Goal: Navigation & Orientation: Understand site structure

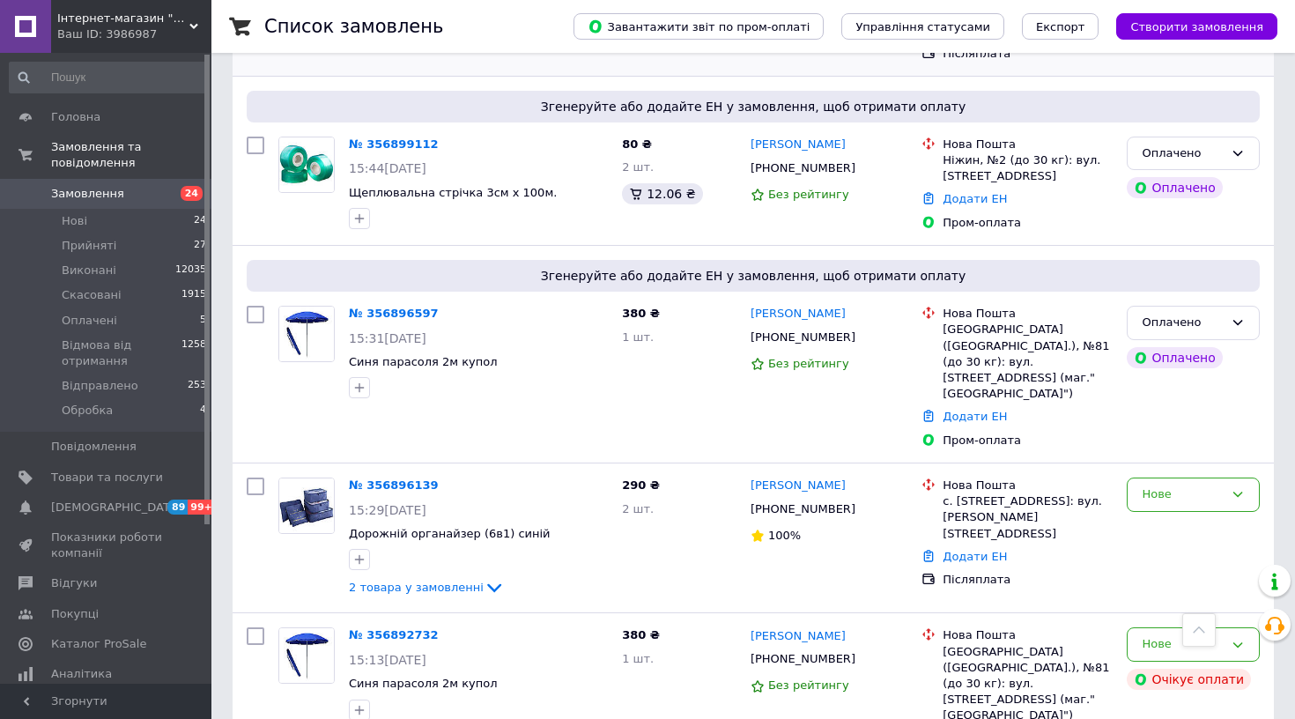
scroll to position [411, 0]
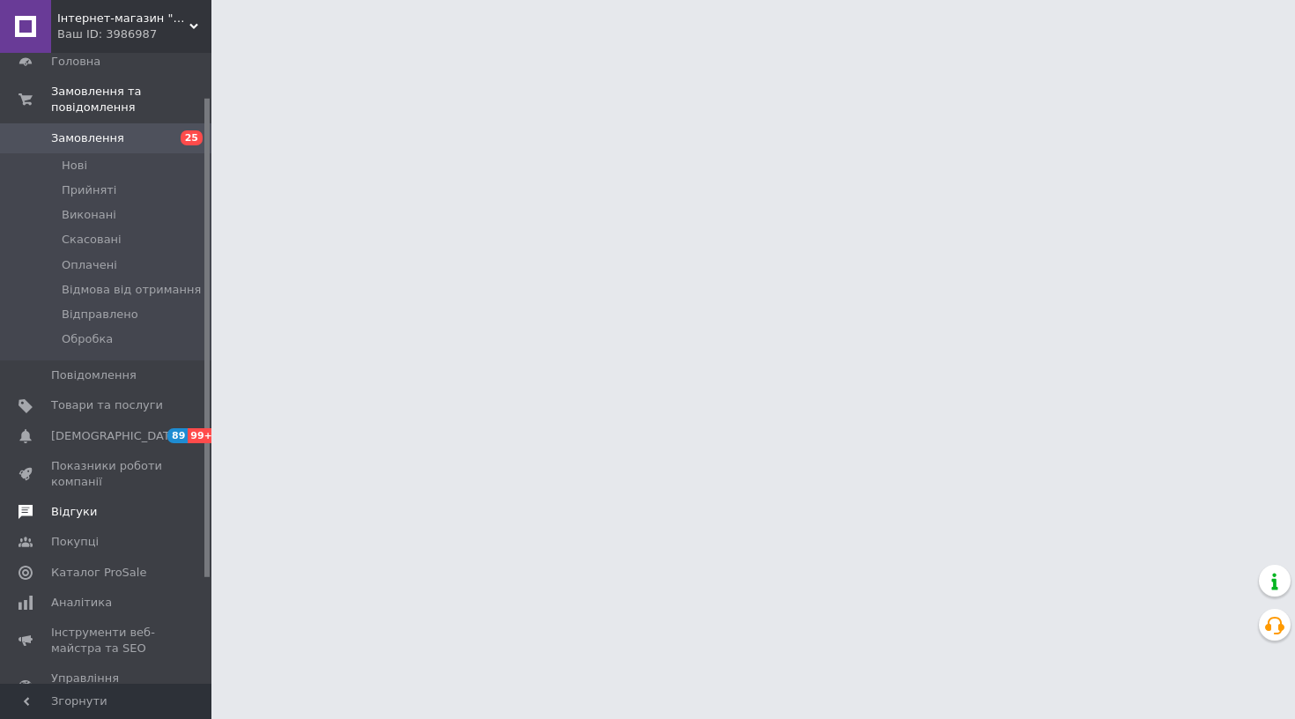
scroll to position [58, 0]
click at [100, 570] on span "Каталог ProSale" at bounding box center [98, 570] width 95 height 16
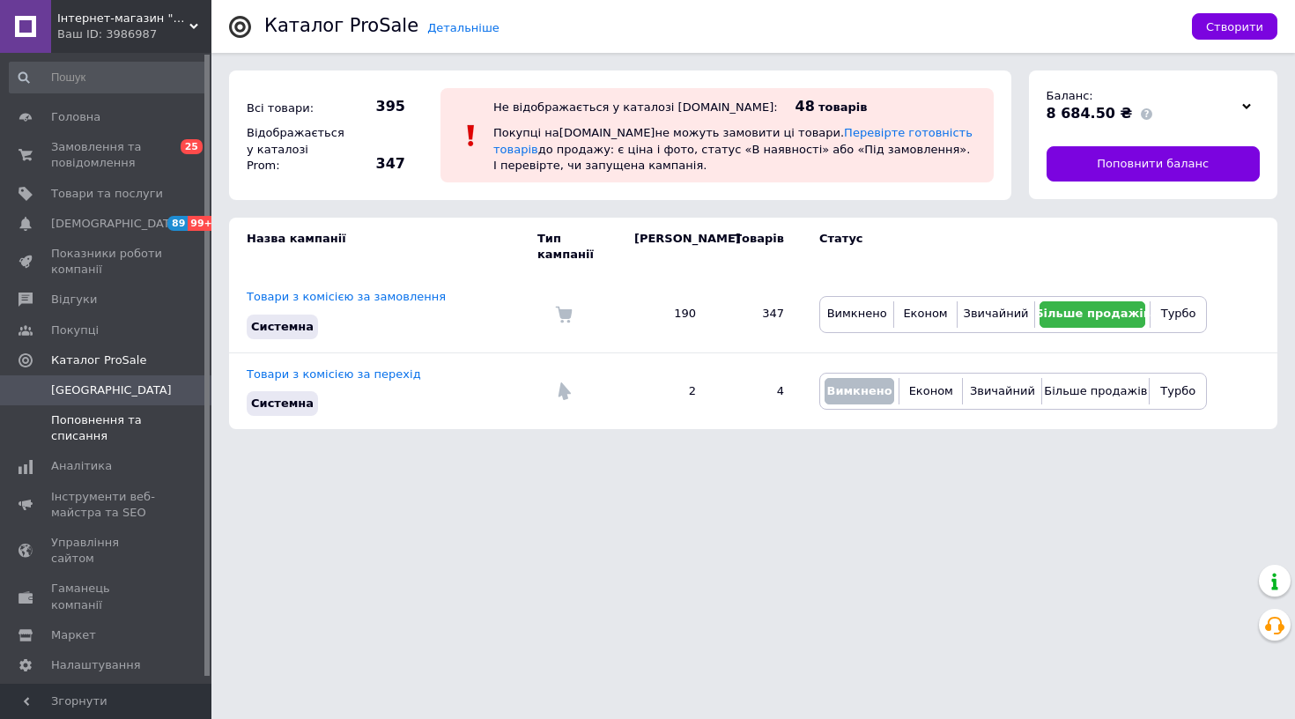
click at [95, 423] on span "Поповнення та списання" at bounding box center [107, 428] width 112 height 32
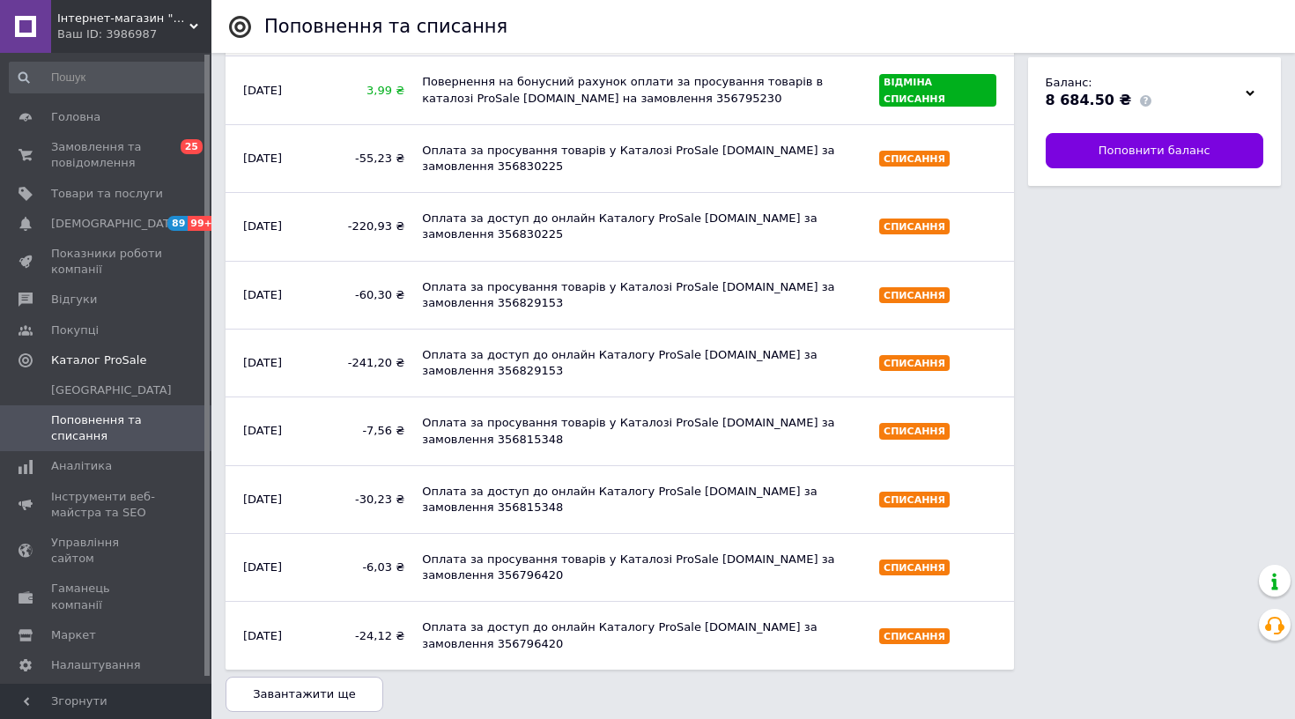
scroll to position [1092, 0]
click at [1249, 92] on icon at bounding box center [1250, 93] width 9 height 9
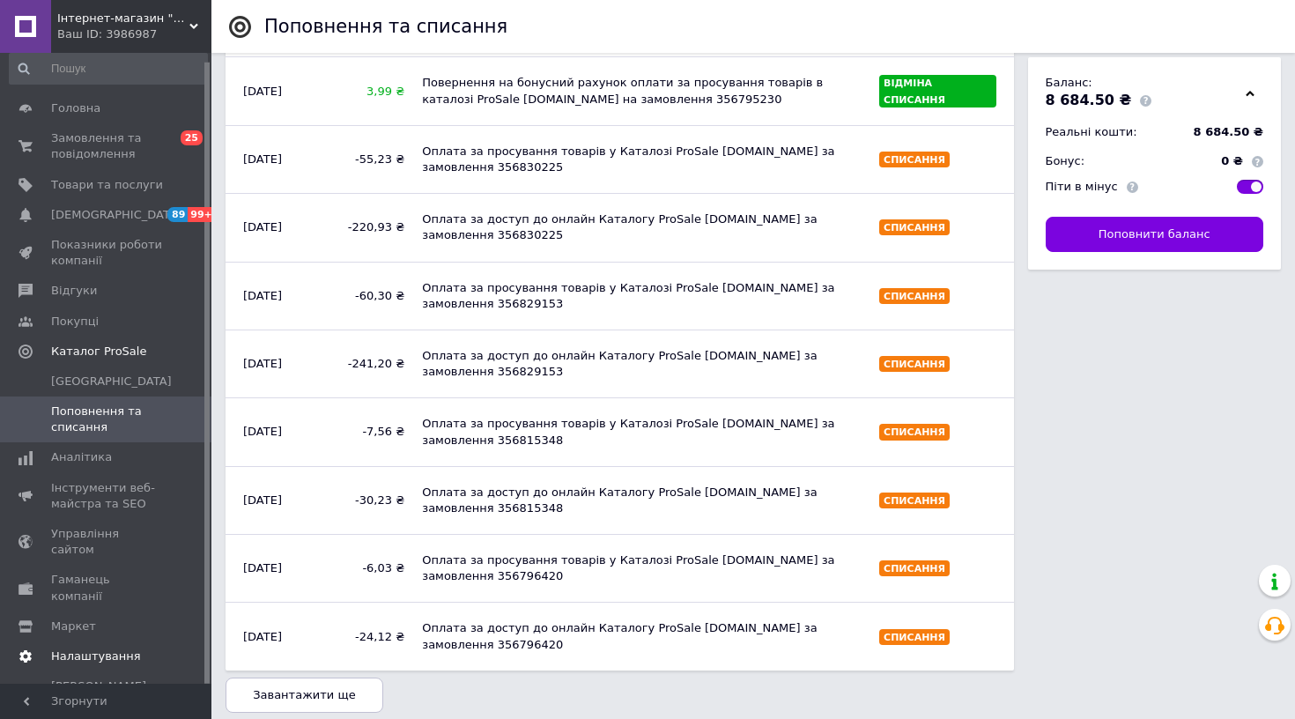
scroll to position [7, 0]
click at [96, 680] on span "Тарифи та рахунки Prom мікс 1 000" at bounding box center [107, 704] width 112 height 48
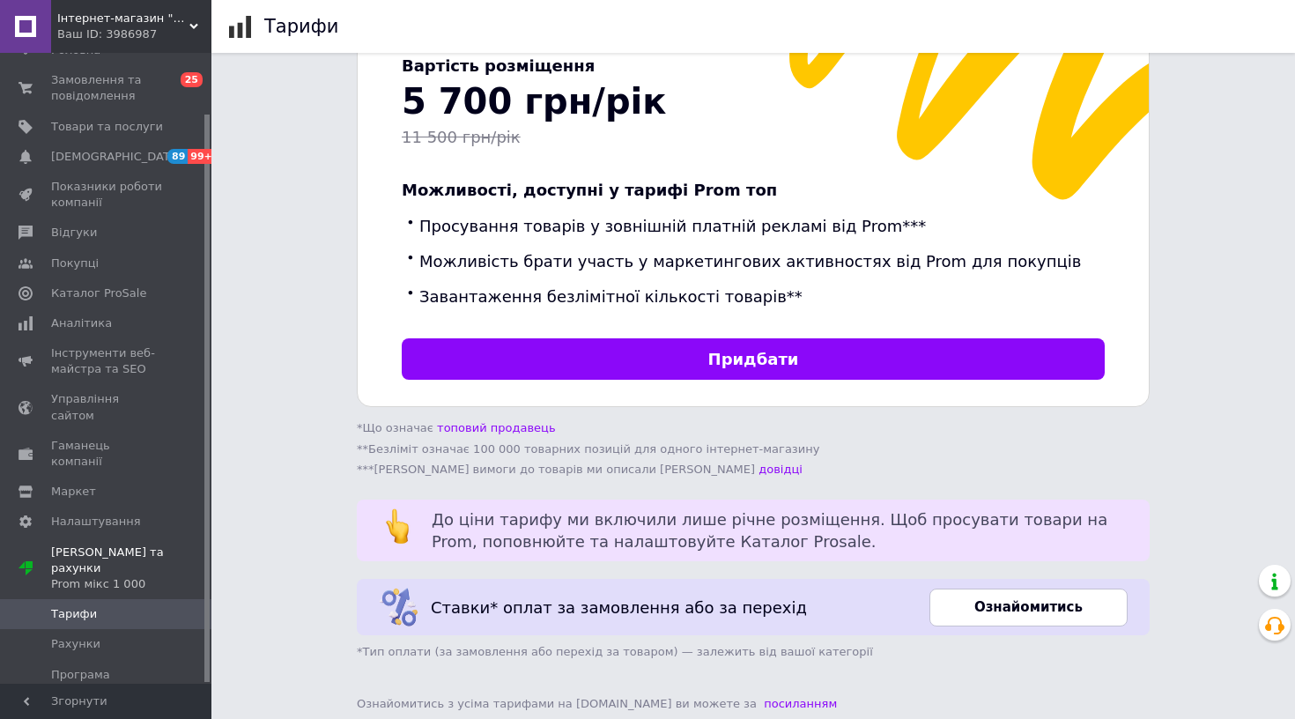
scroll to position [533, 0]
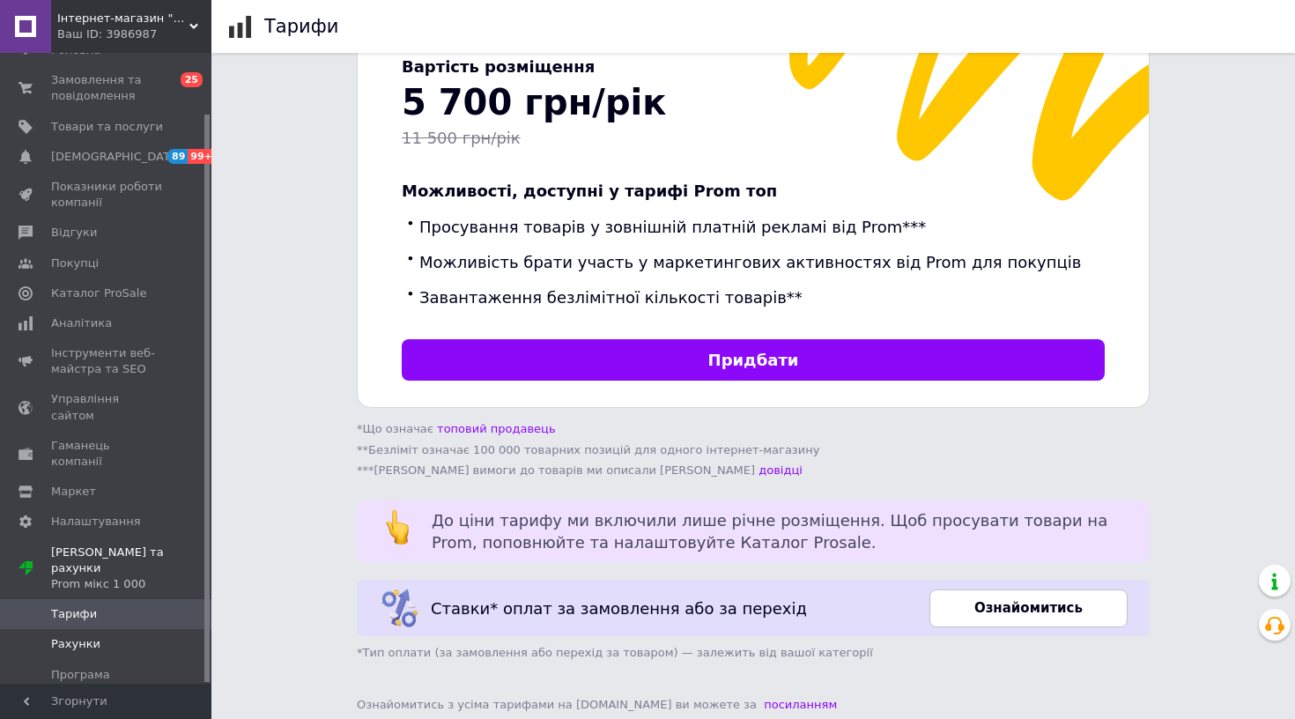
click at [86, 636] on span "Рахунки" at bounding box center [75, 644] width 49 height 16
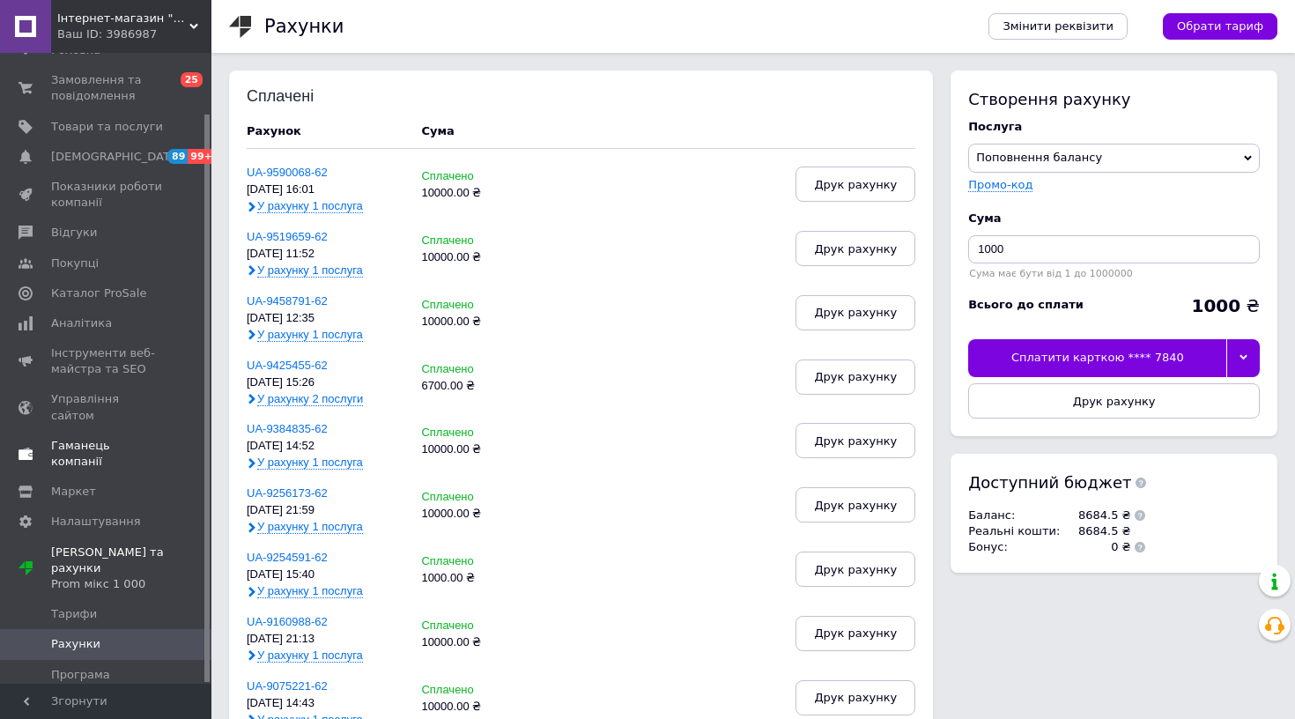
scroll to position [35, 0]
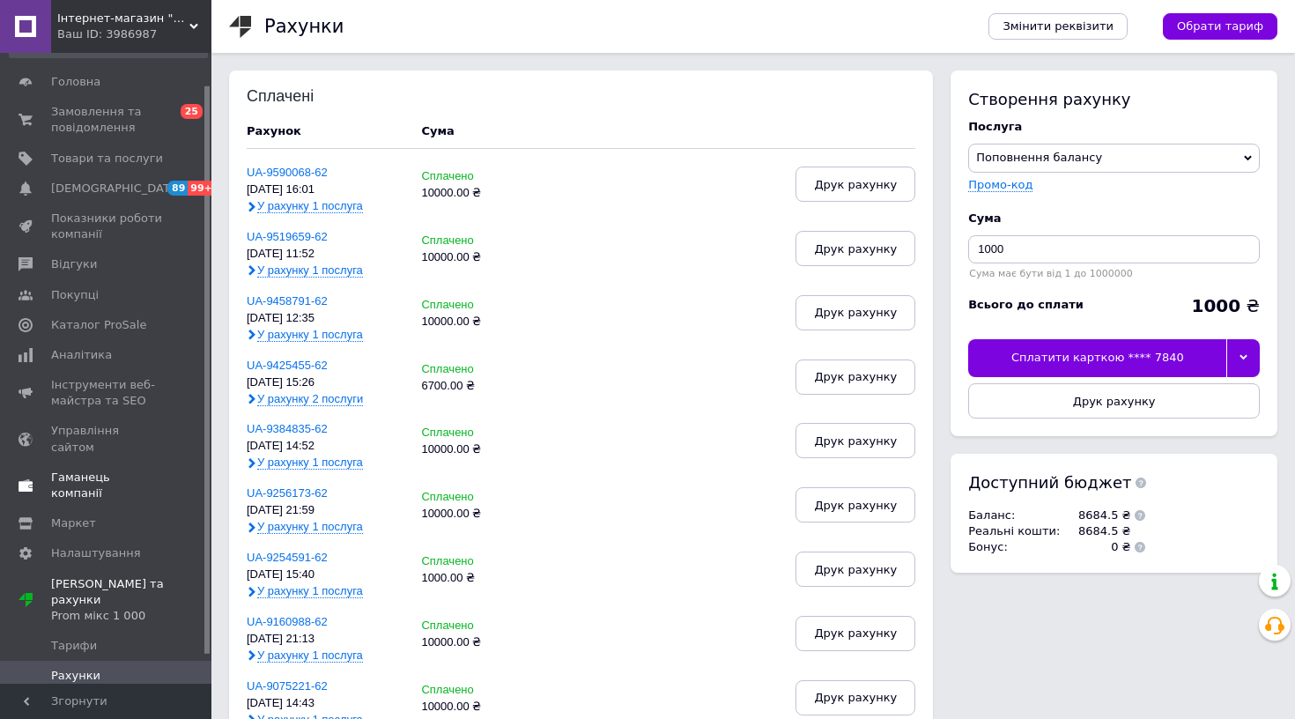
click at [95, 470] on span "Гаманець компанії" at bounding box center [107, 486] width 112 height 32
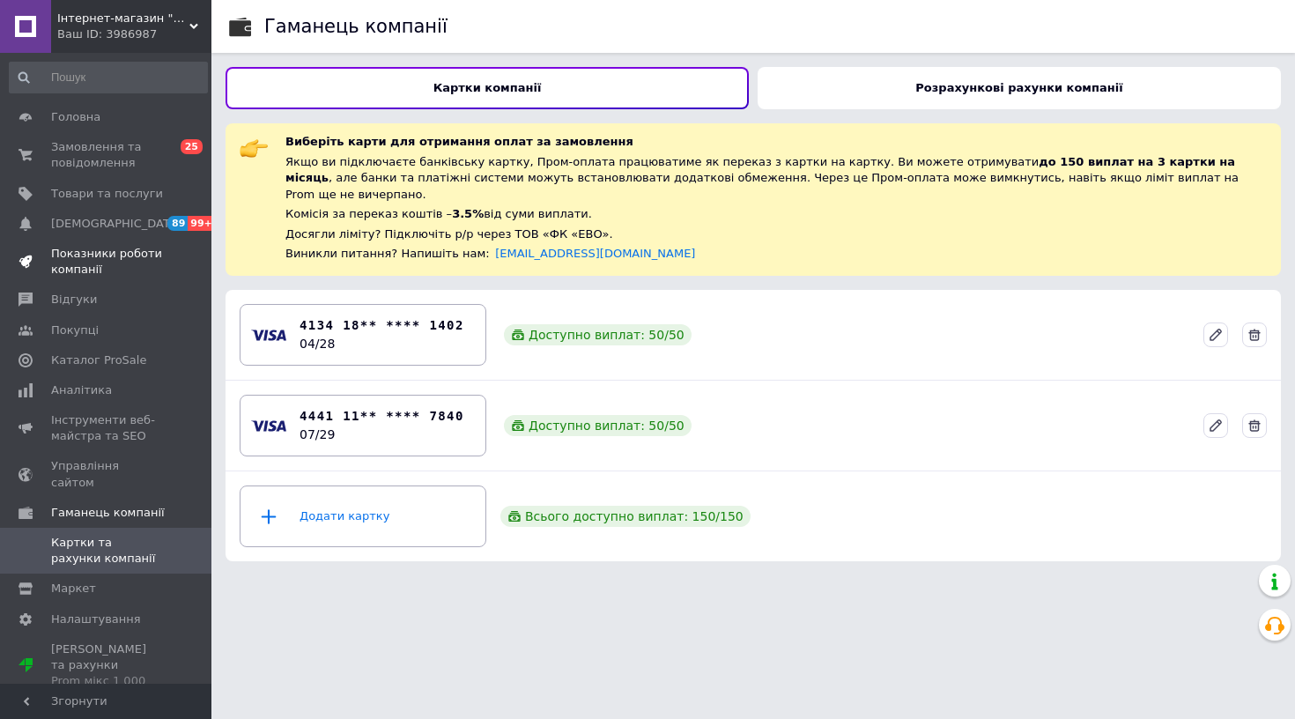
click at [101, 256] on span "Показники роботи компанії" at bounding box center [107, 262] width 112 height 32
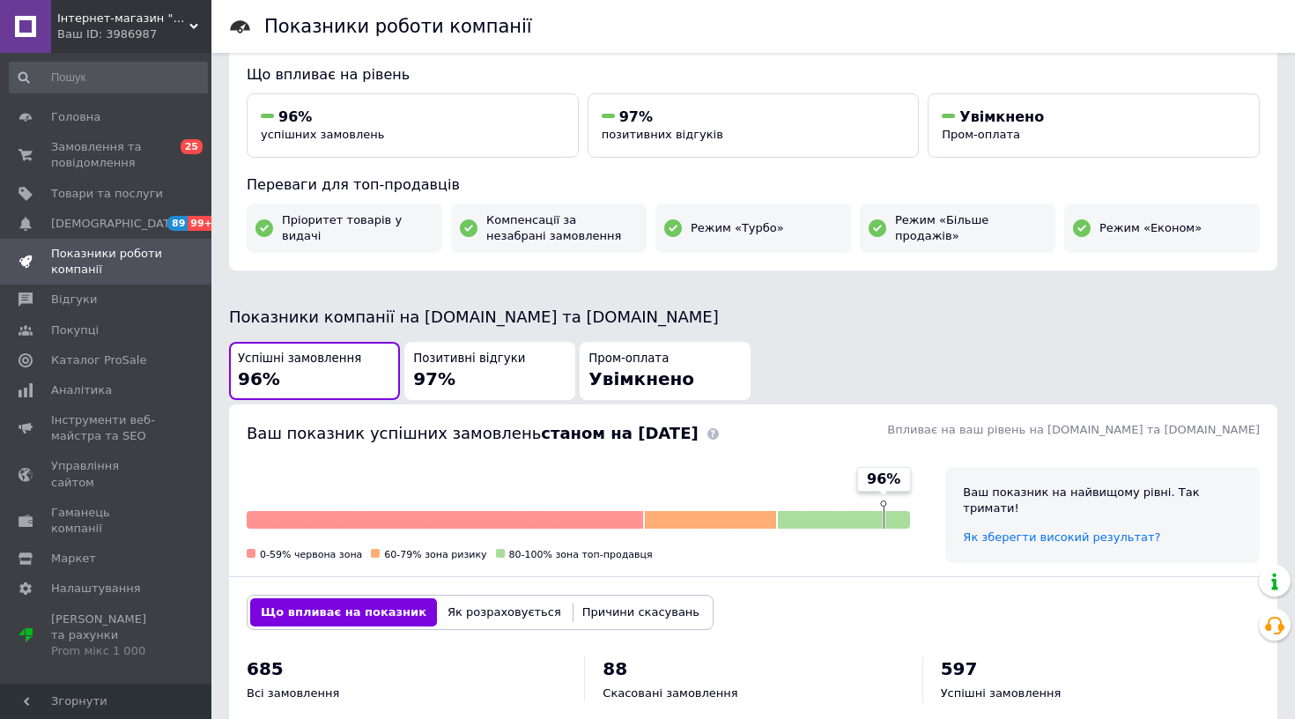
scroll to position [192, 0]
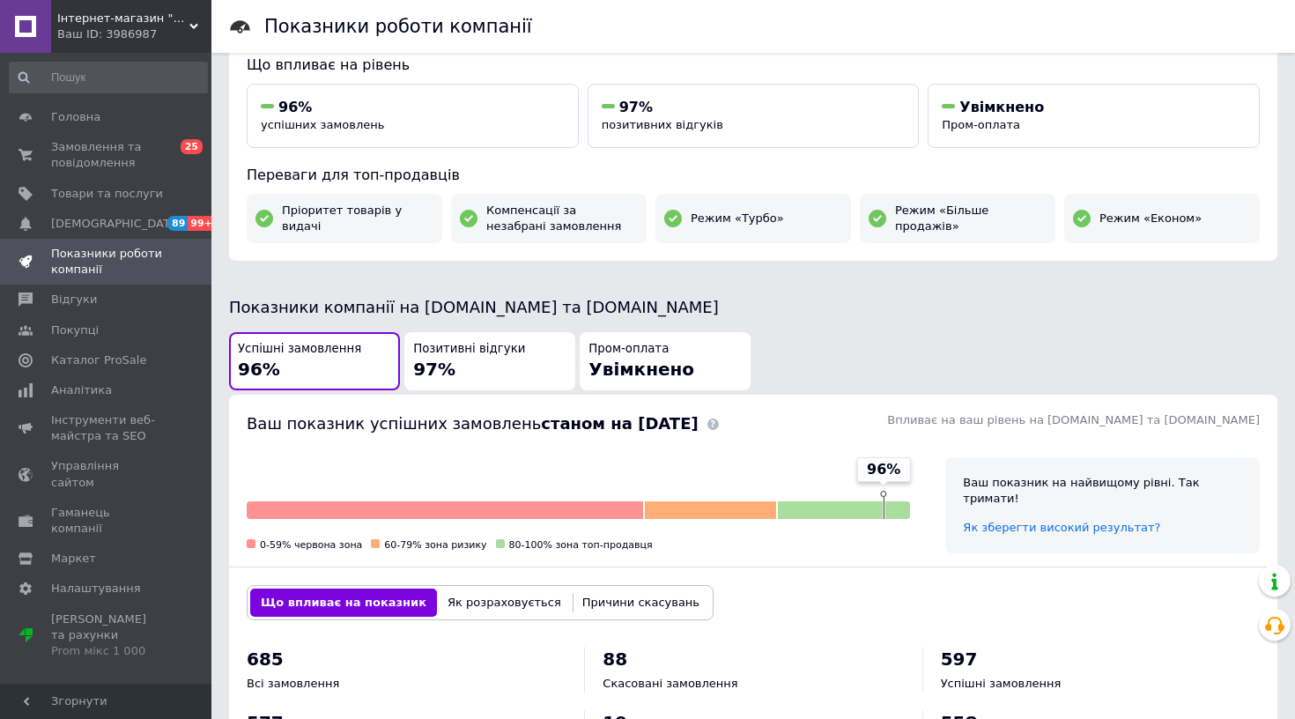
click at [529, 359] on div "Позитивні відгуки 97%" at bounding box center [489, 361] width 153 height 41
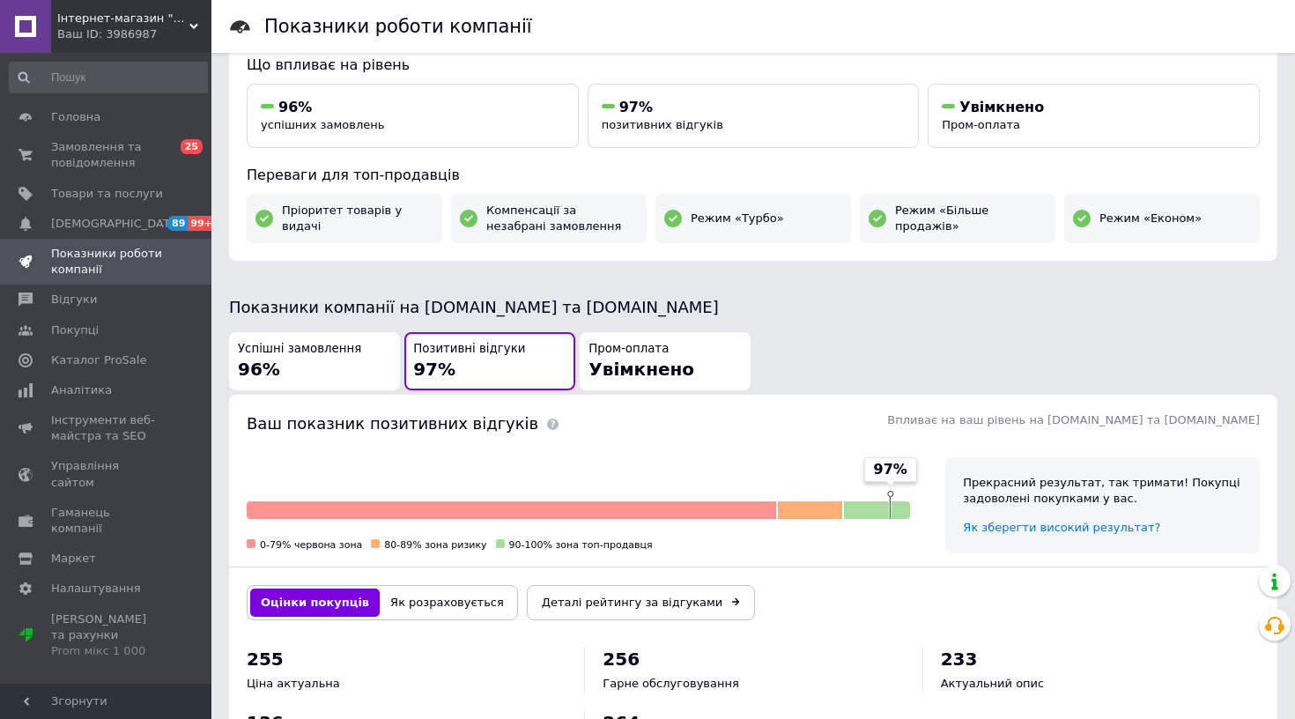
click at [334, 361] on div "Успішні замовлення 96%" at bounding box center [314, 361] width 153 height 41
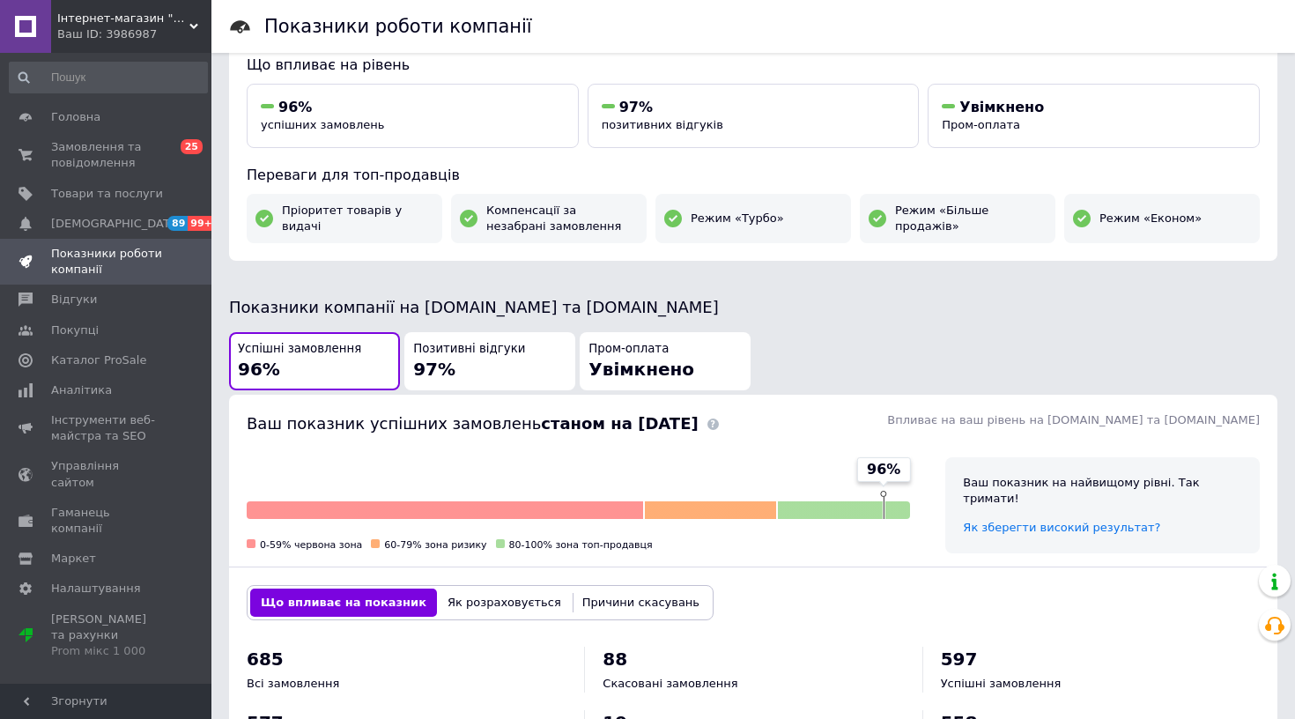
click at [510, 351] on div "Позитивні відгуки 97%" at bounding box center [489, 361] width 153 height 41
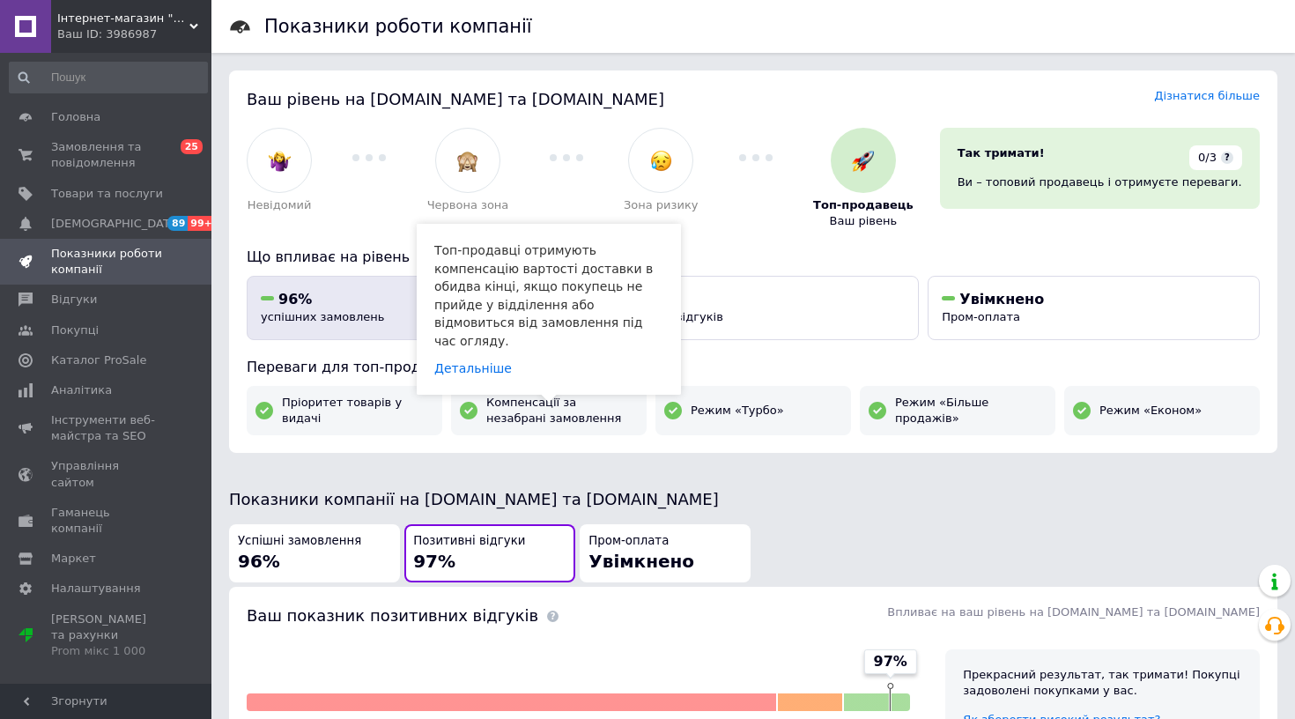
scroll to position [0, 0]
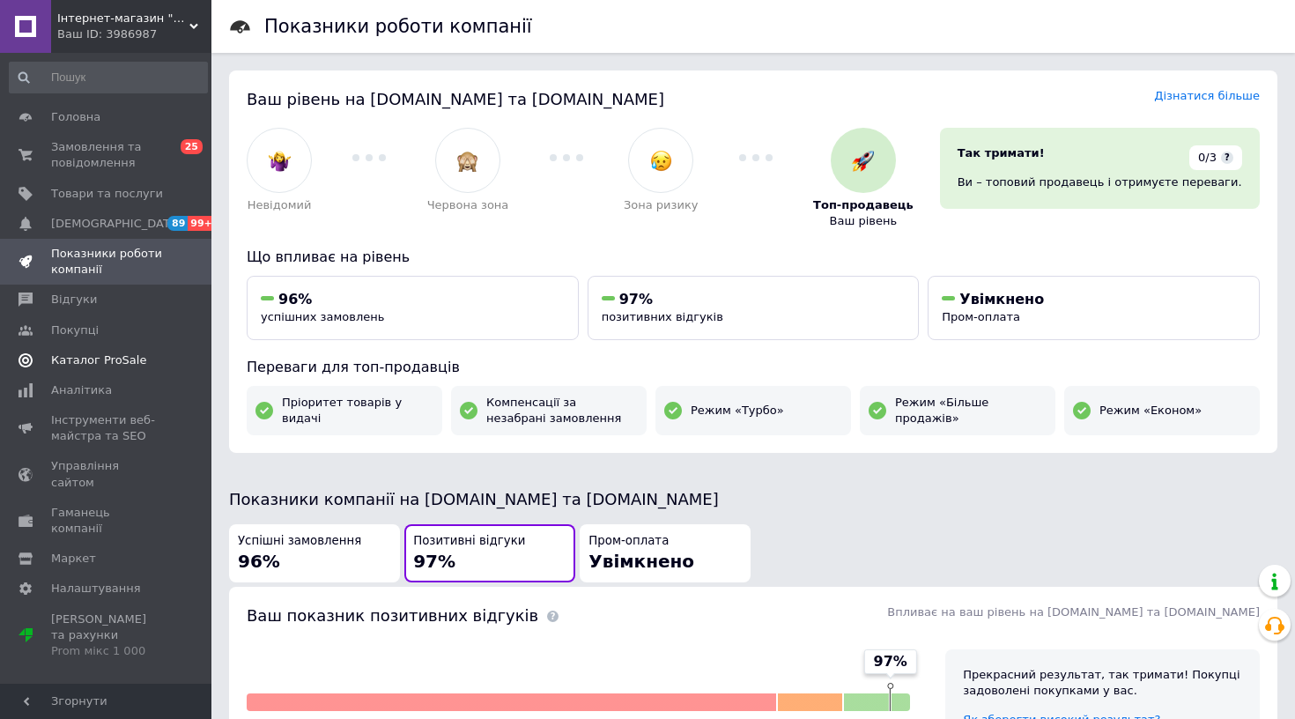
click at [96, 353] on span "Каталог ProSale" at bounding box center [98, 360] width 95 height 16
